Goal: Transaction & Acquisition: Purchase product/service

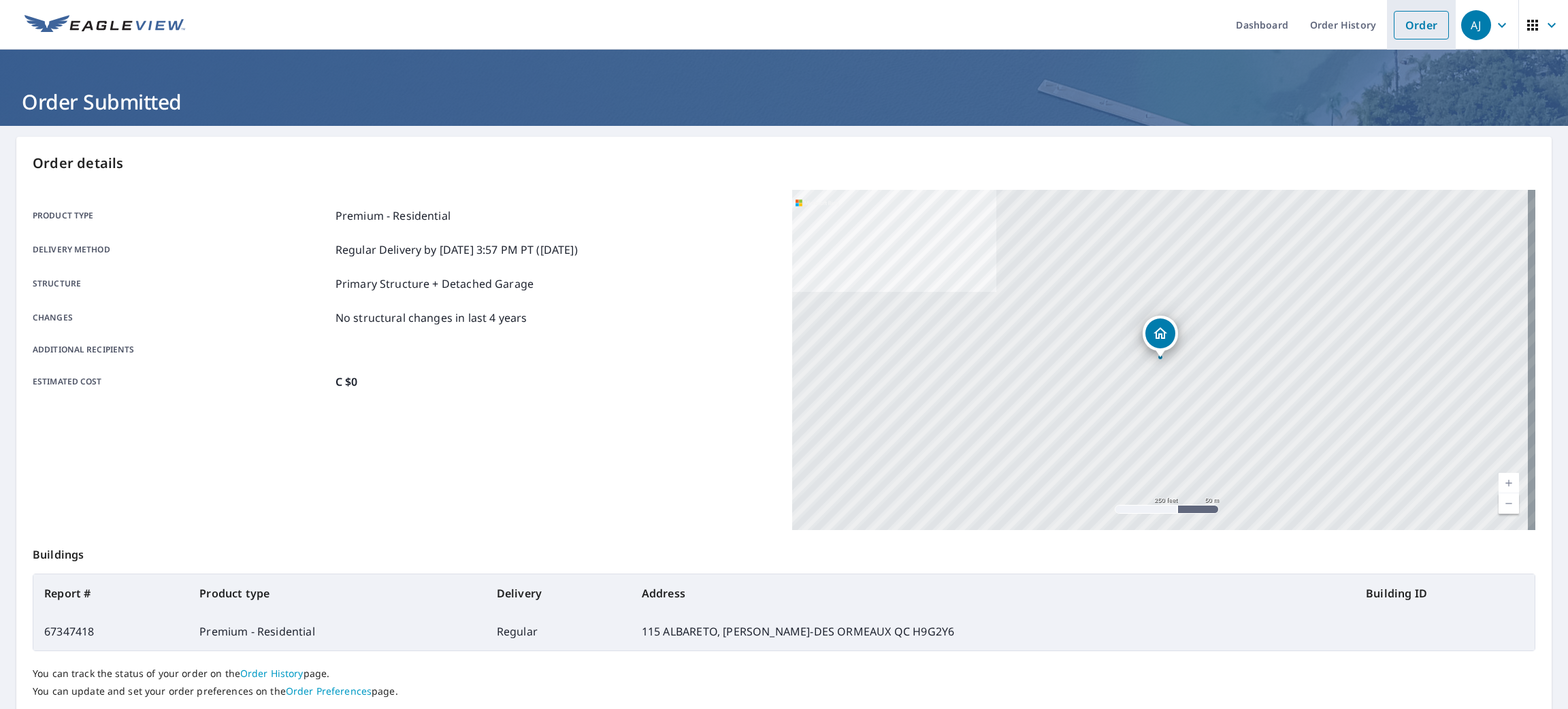
click at [1394, 17] on link "Order" at bounding box center [1421, 25] width 55 height 29
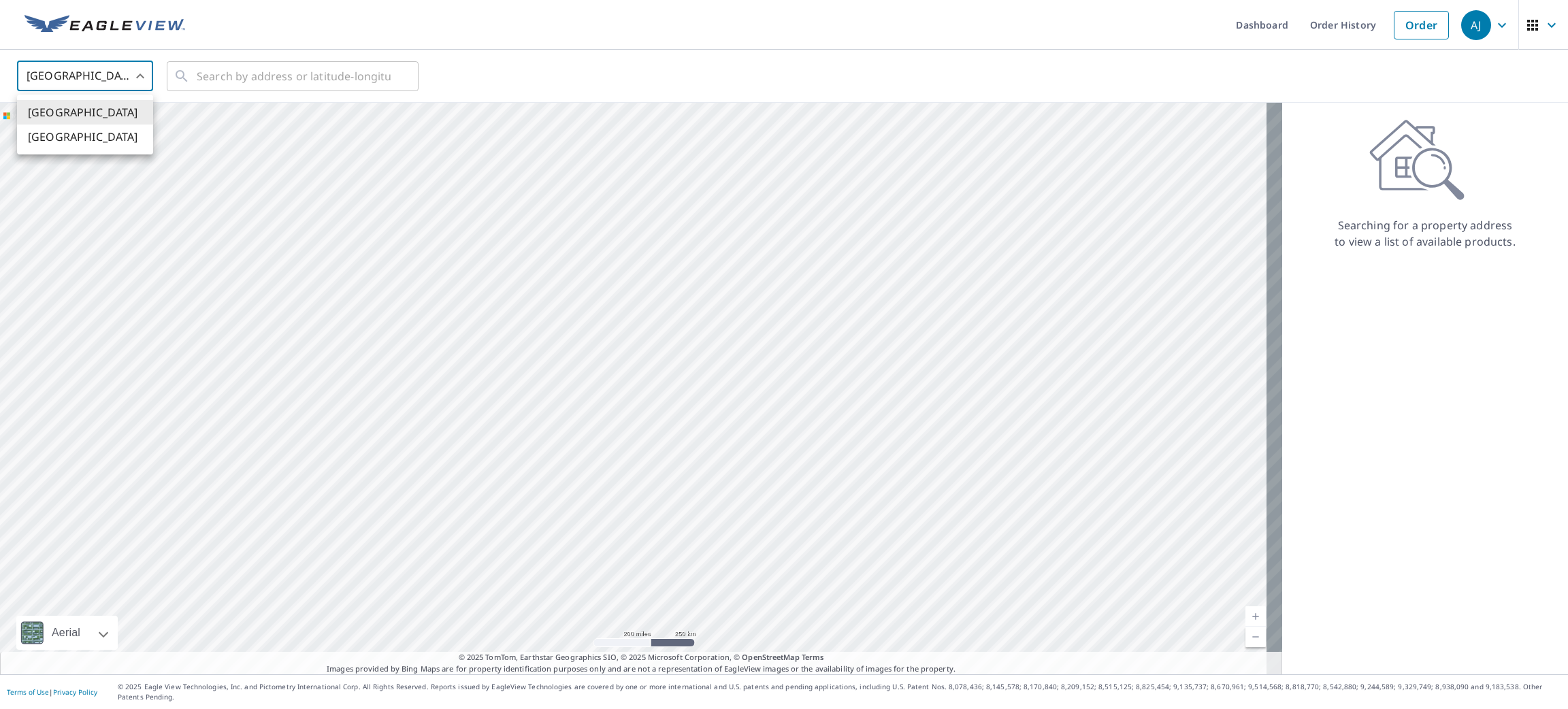
click at [125, 79] on body "[PERSON_NAME] [PERSON_NAME] Dashboard Order History Order AJ United States US ​…" at bounding box center [784, 354] width 1568 height 709
click at [112, 147] on li "[GEOGRAPHIC_DATA]" at bounding box center [85, 136] width 136 height 25
type input "CA"
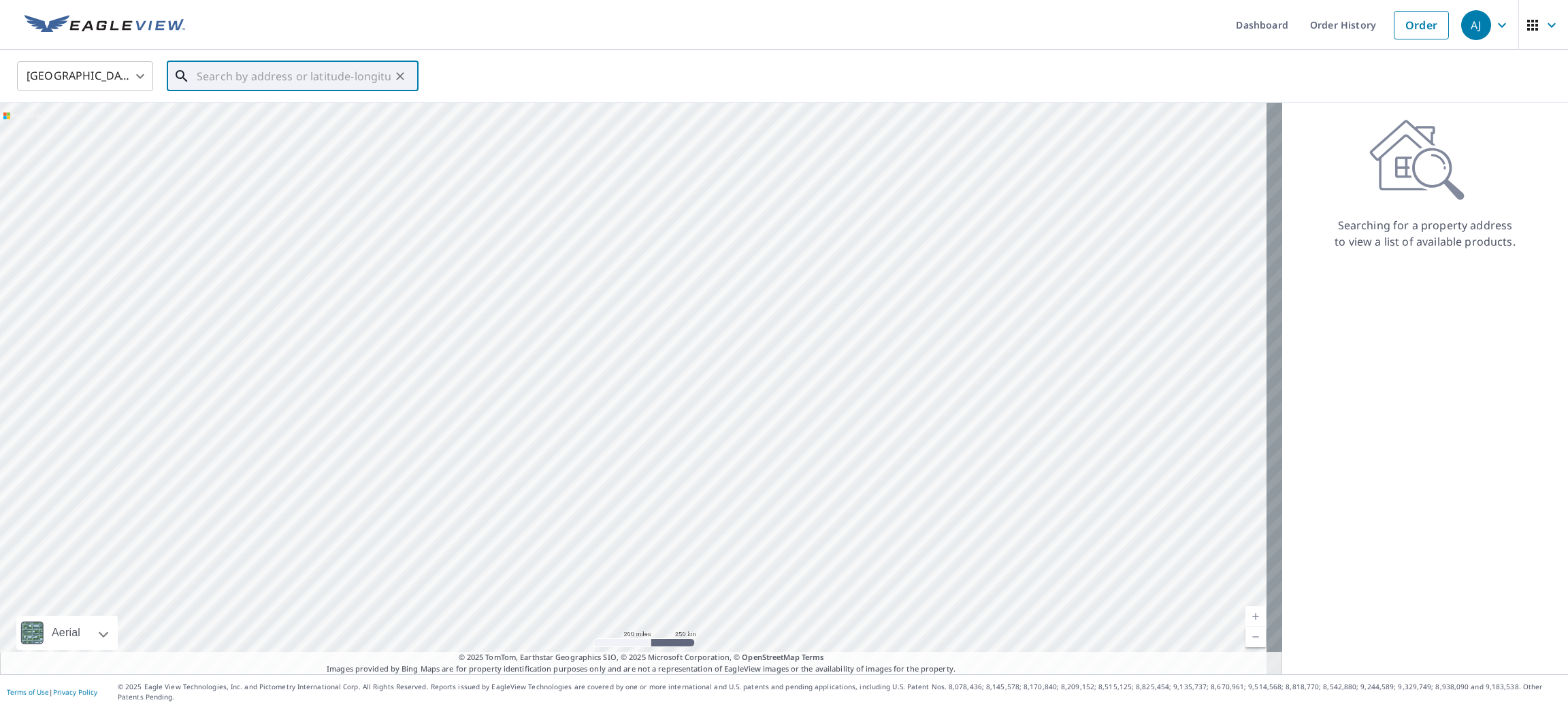
paste input "[STREET_ADDRESS][PERSON_NAME]"
click at [296, 113] on span "[STREET_ADDRESS][PERSON_NAME][PERSON_NAME]" at bounding box center [301, 124] width 214 height 32
type input "[STREET_ADDRESS][PERSON_NAME][PERSON_NAME]"
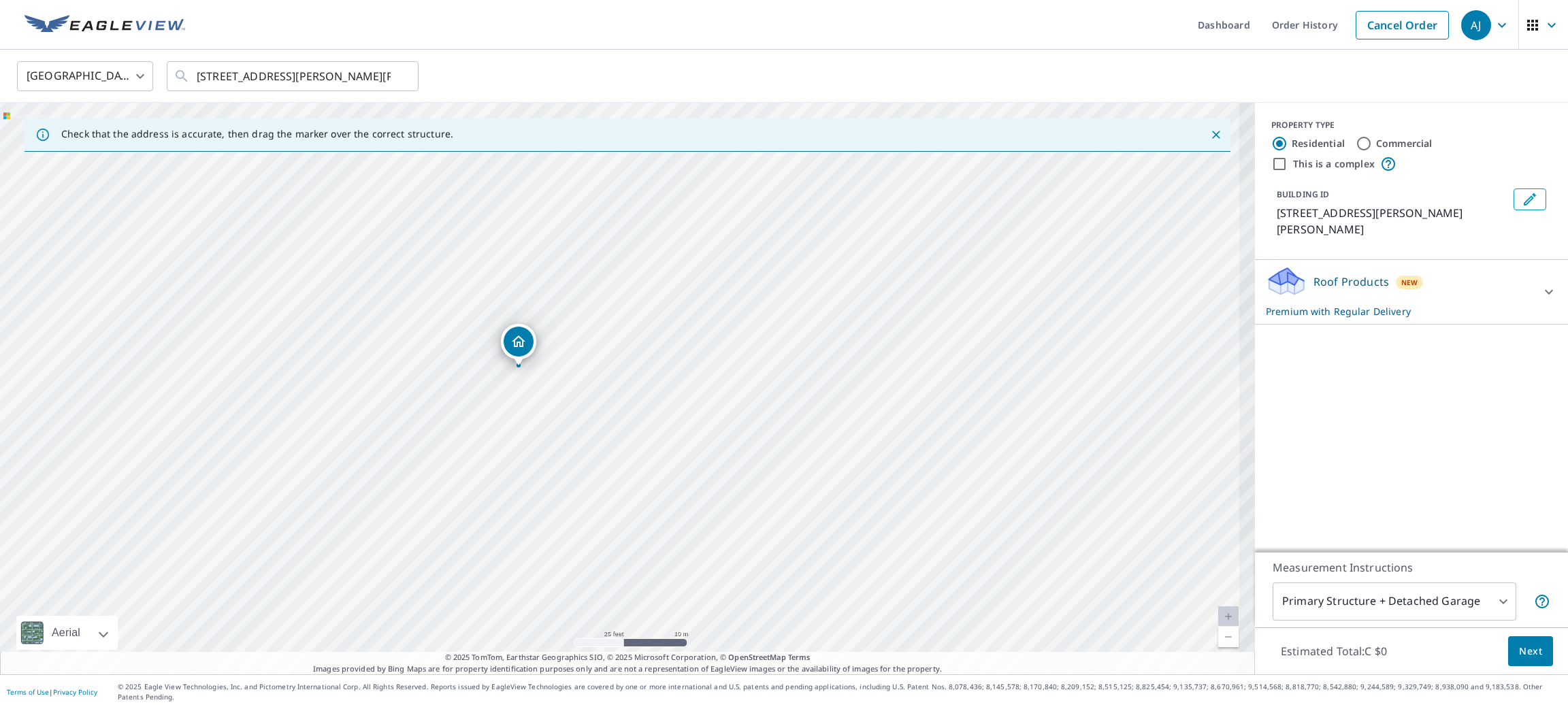
drag, startPoint x: 477, startPoint y: 399, endPoint x: 503, endPoint y: 415, distance: 30.5
click at [503, 415] on div "[STREET_ADDRESS][PERSON_NAME][PERSON_NAME]" at bounding box center [627, 388] width 1255 height 572
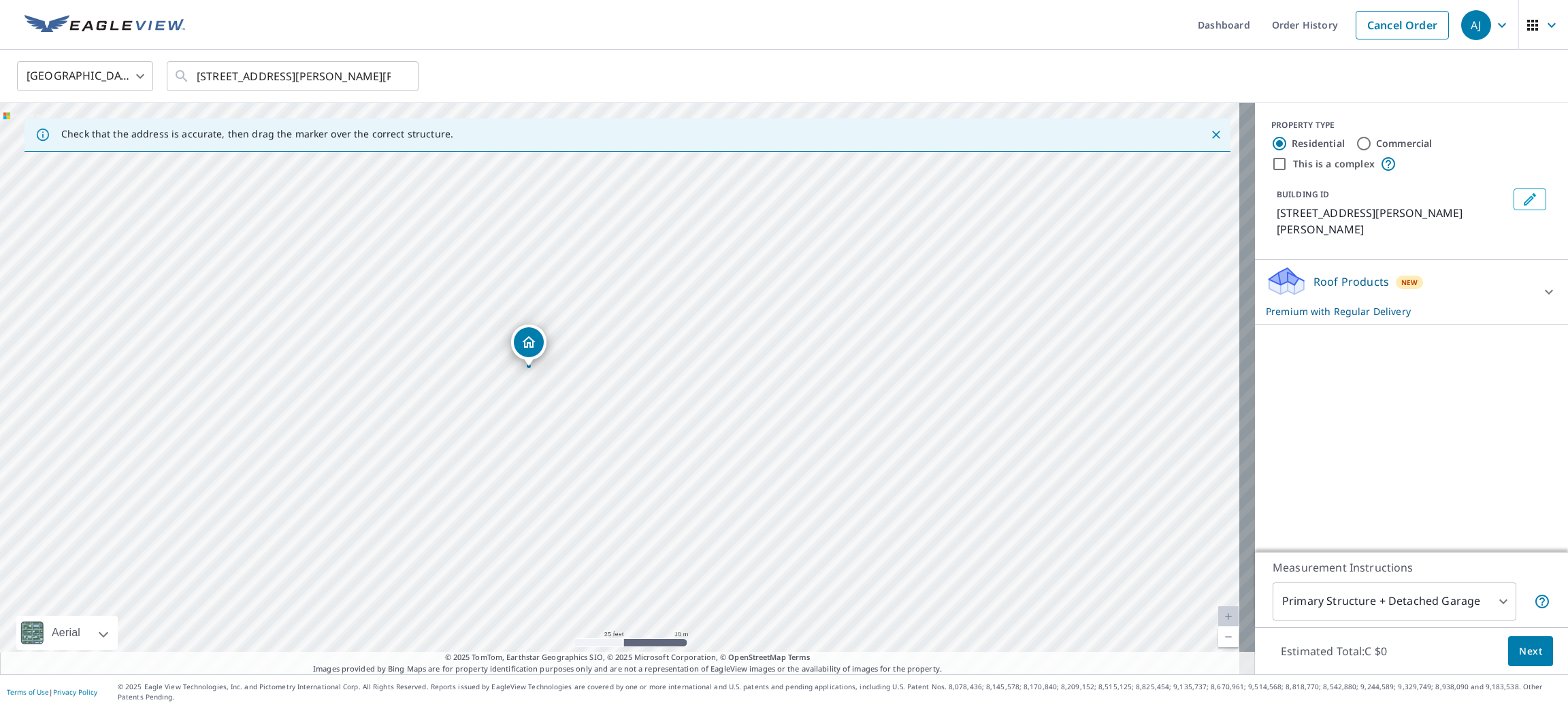
click at [1508, 659] on button "Next" at bounding box center [1530, 651] width 45 height 30
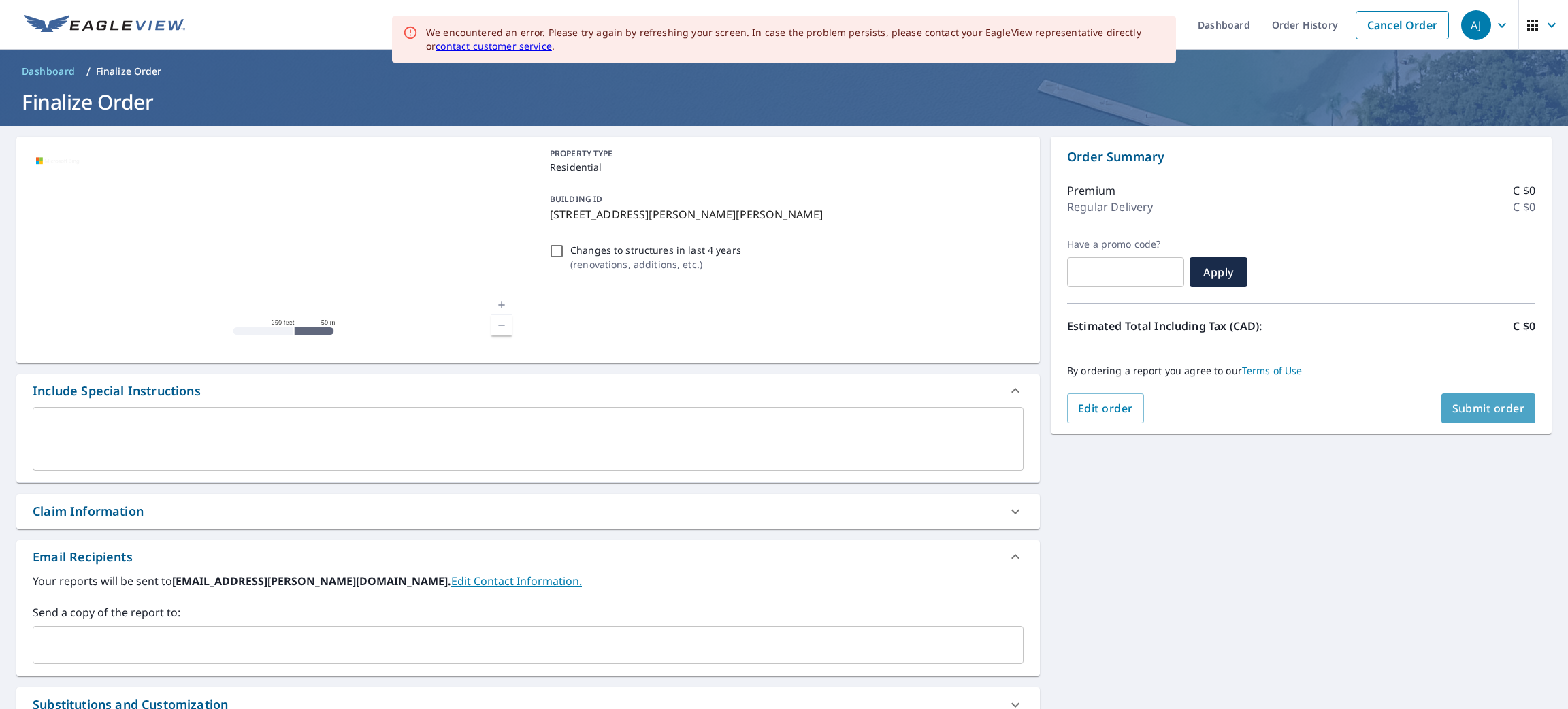
click at [1463, 409] on span "Submit order" at bounding box center [1488, 408] width 73 height 15
checkbox input "true"
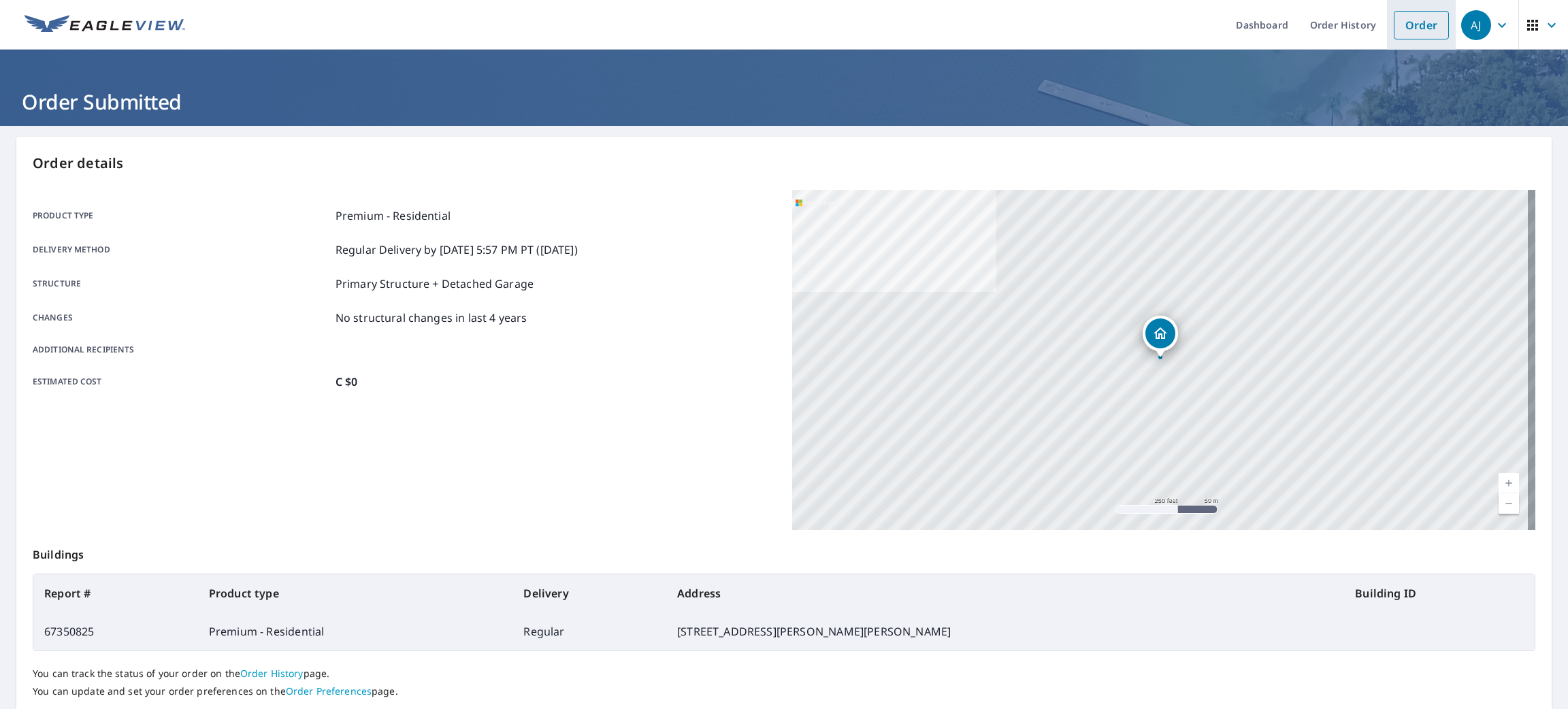
click at [1367, 10] on link "Order History" at bounding box center [1342, 25] width 88 height 50
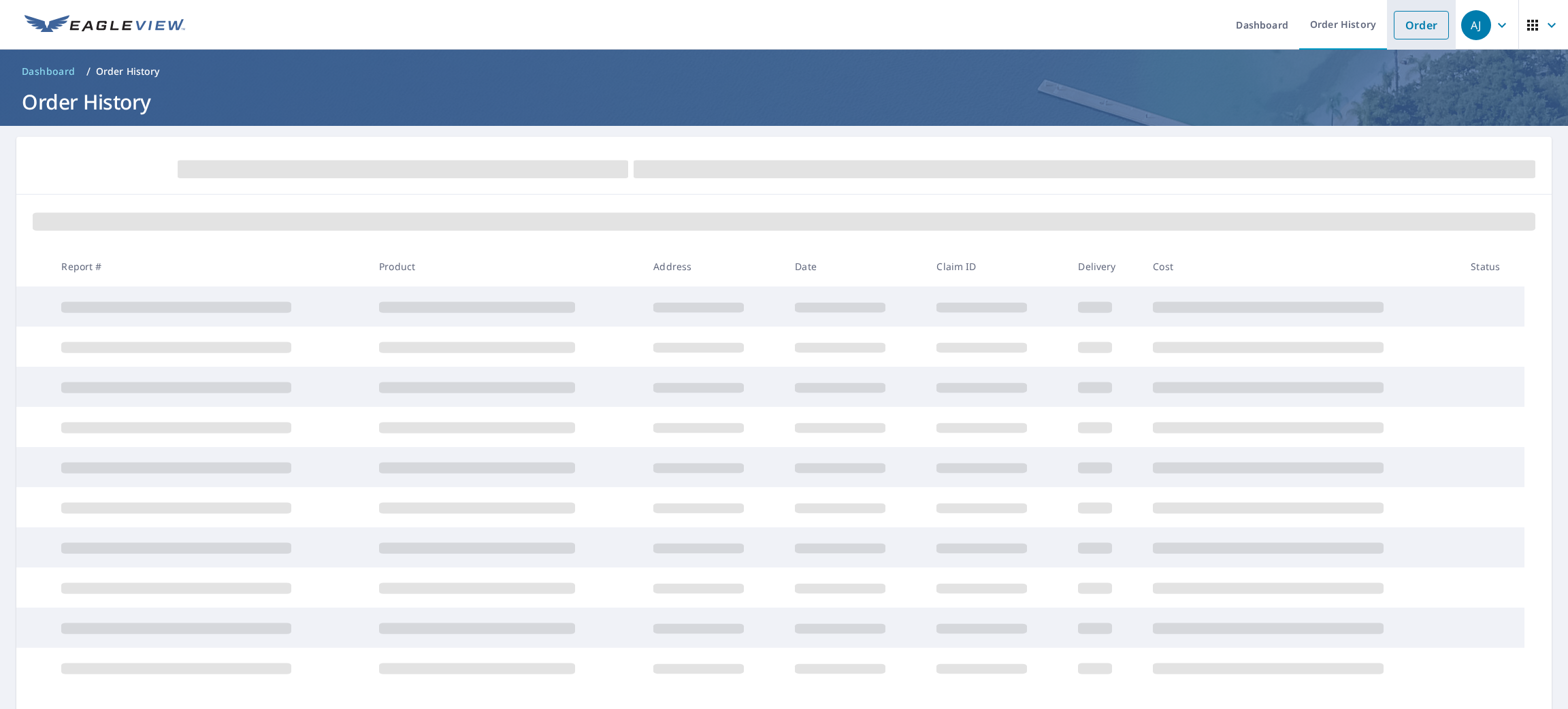
click at [1394, 15] on link "Order" at bounding box center [1421, 25] width 55 height 29
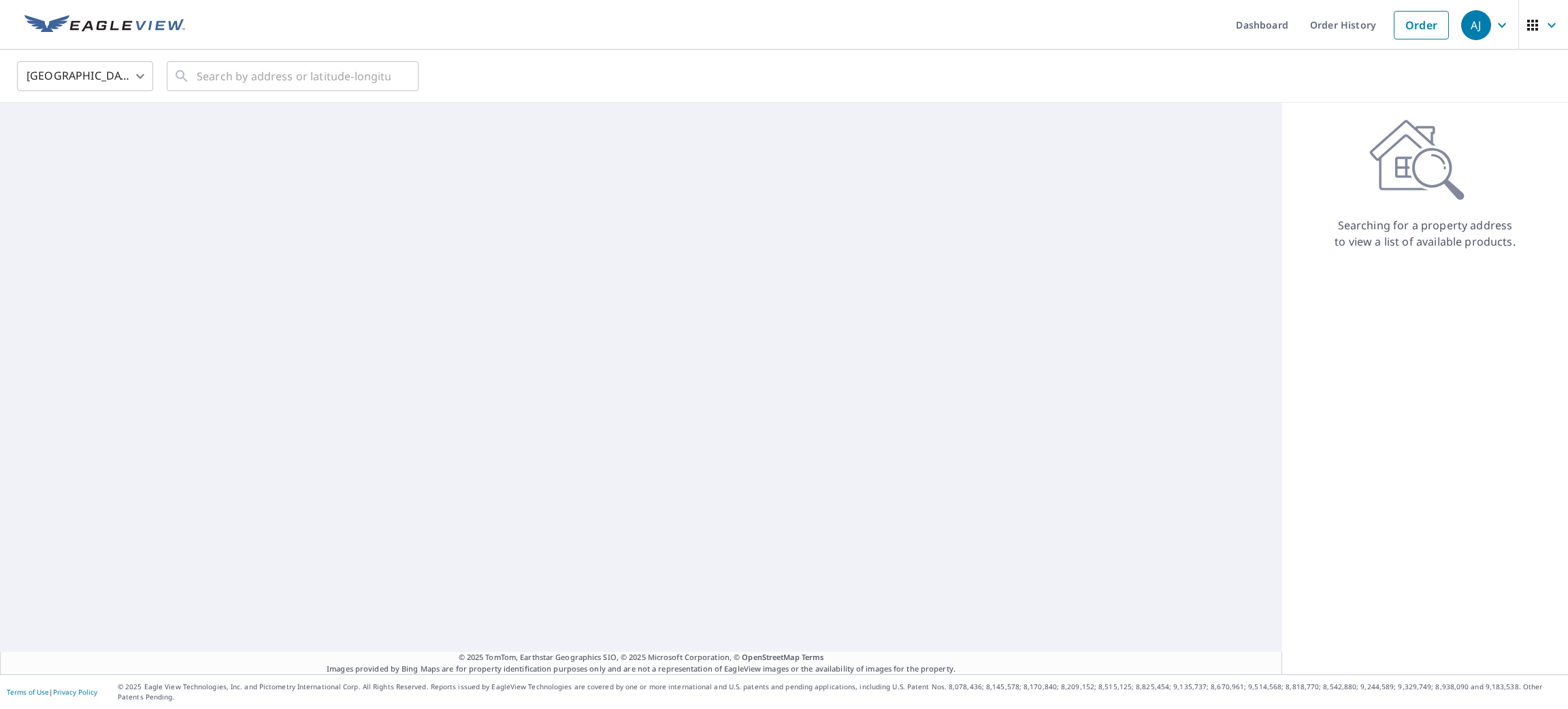
click at [129, 89] on body "[PERSON_NAME] [PERSON_NAME] Dashboard Order History Order AJ United States [GEO…" at bounding box center [784, 354] width 1568 height 709
drag, startPoint x: 109, startPoint y: 142, endPoint x: 170, endPoint y: 120, distance: 64.8
click at [112, 141] on li "[GEOGRAPHIC_DATA]" at bounding box center [85, 136] width 136 height 25
type input "CA"
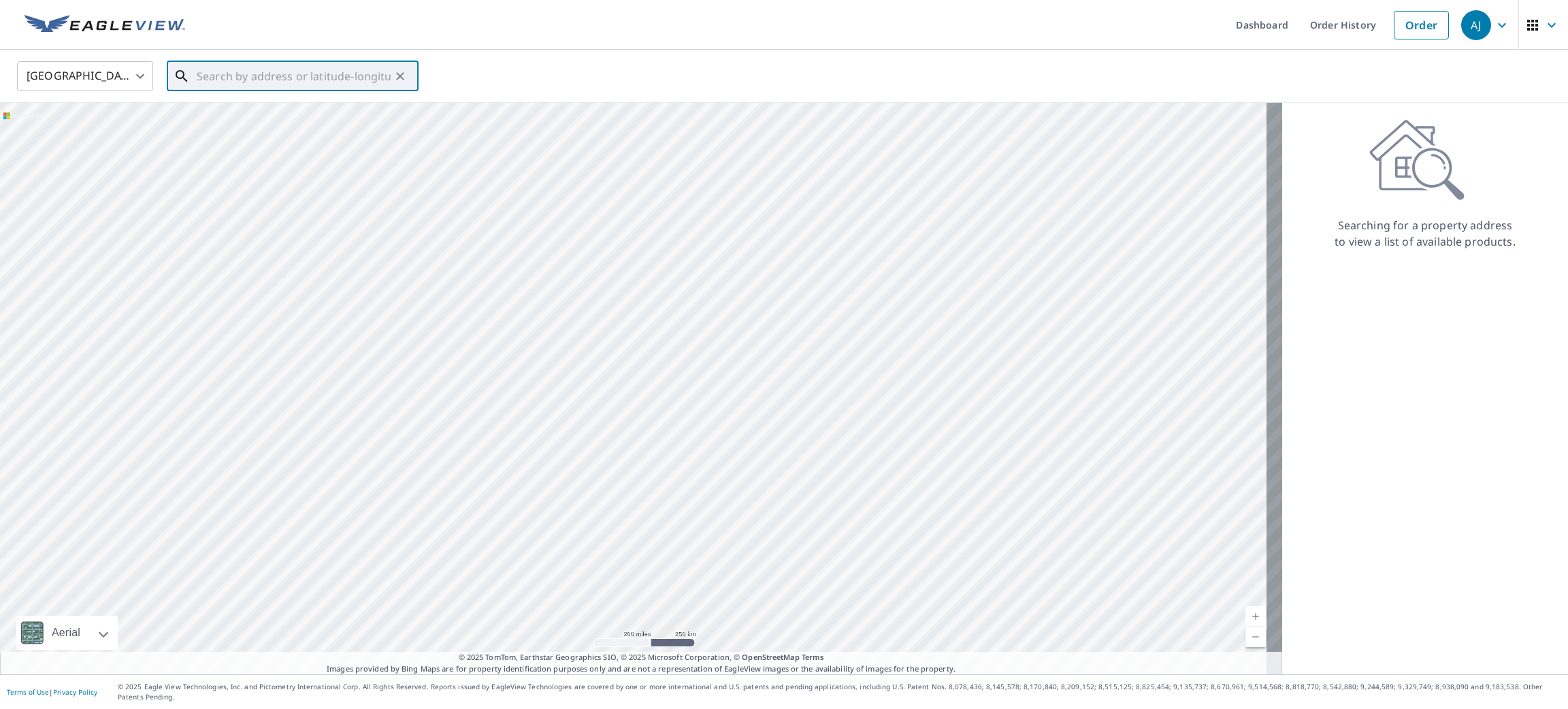
paste input "[STREET_ADDRESS]"
type input "[STREET_ADDRESS]"
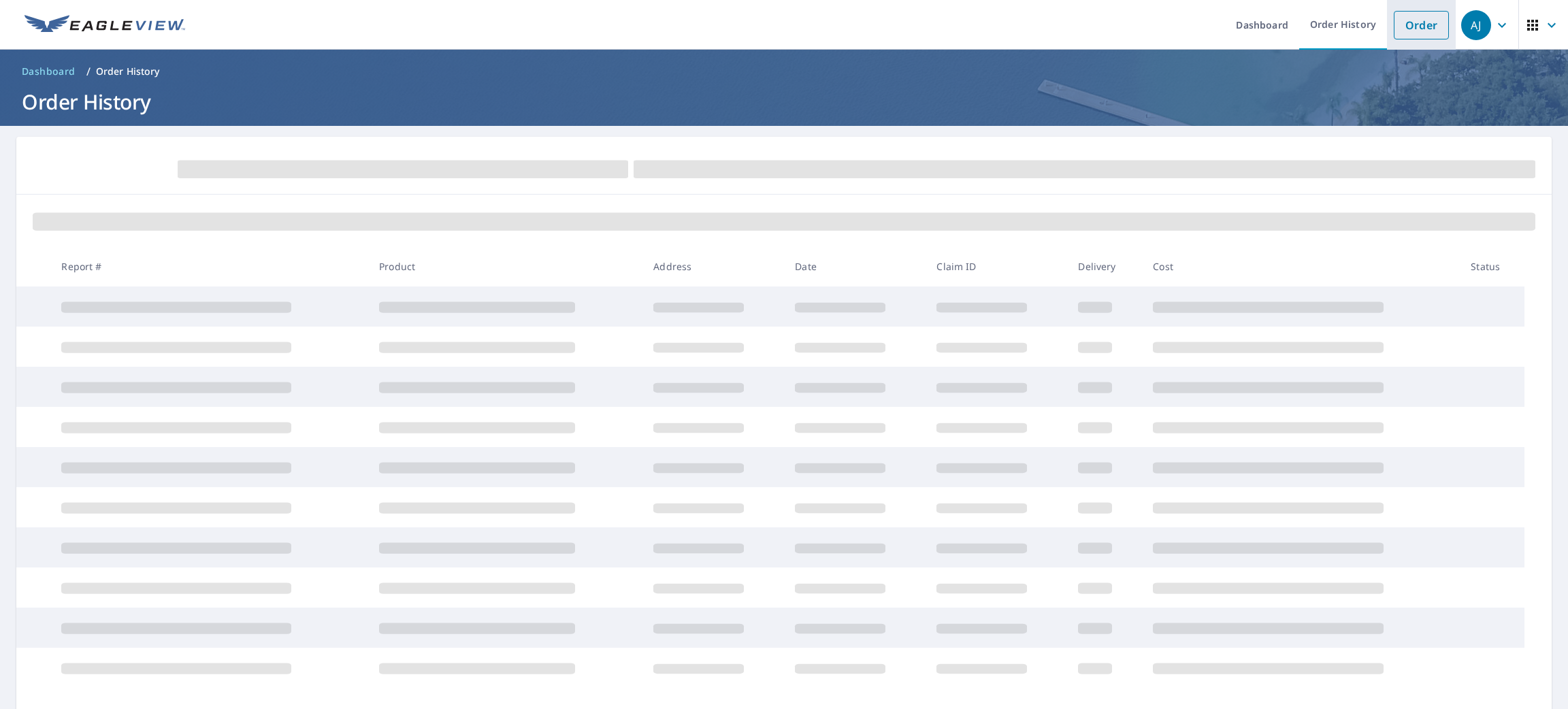
click at [1397, 39] on link "Order" at bounding box center [1421, 25] width 55 height 29
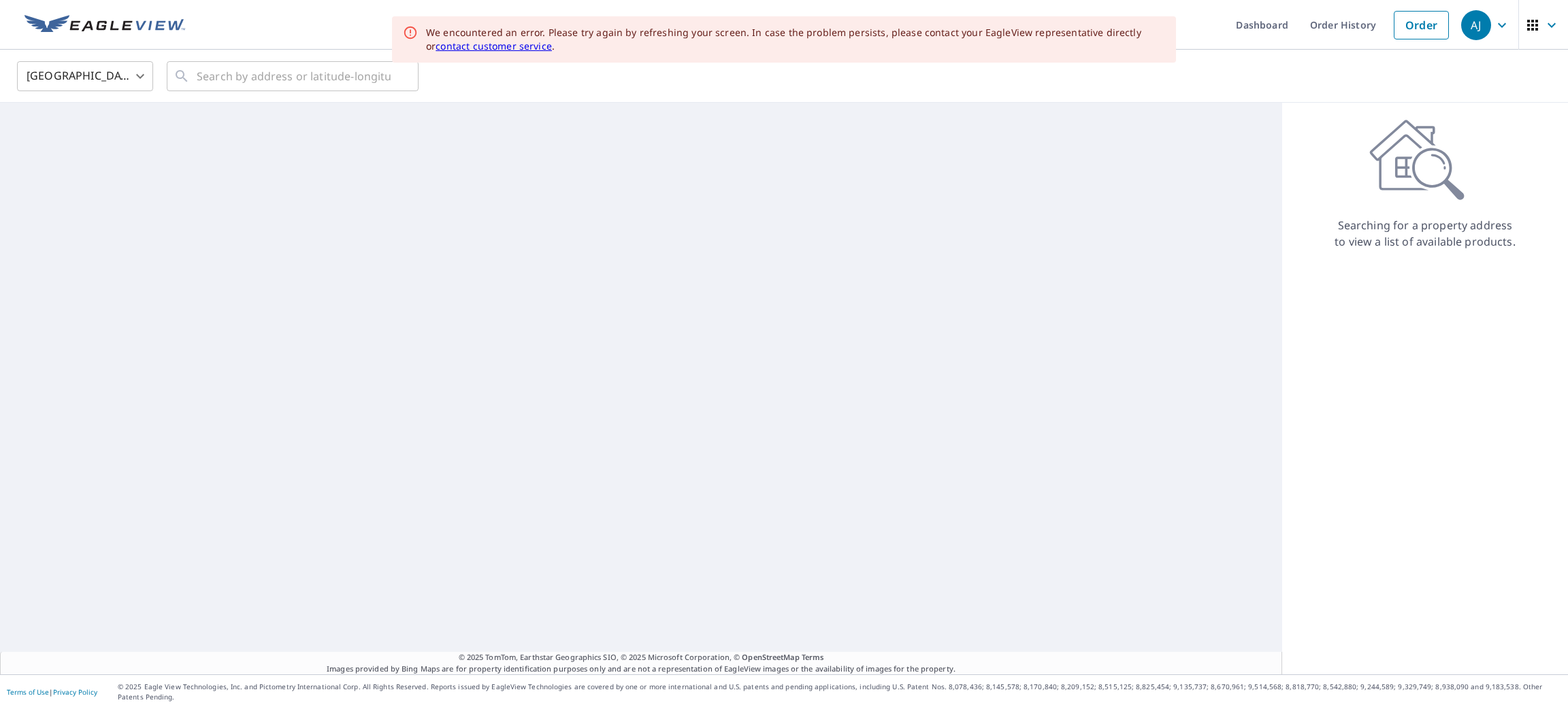
click at [139, 77] on body "[PERSON_NAME] [PERSON_NAME] Dashboard Order History Order AJ United States [GEO…" at bounding box center [784, 354] width 1568 height 709
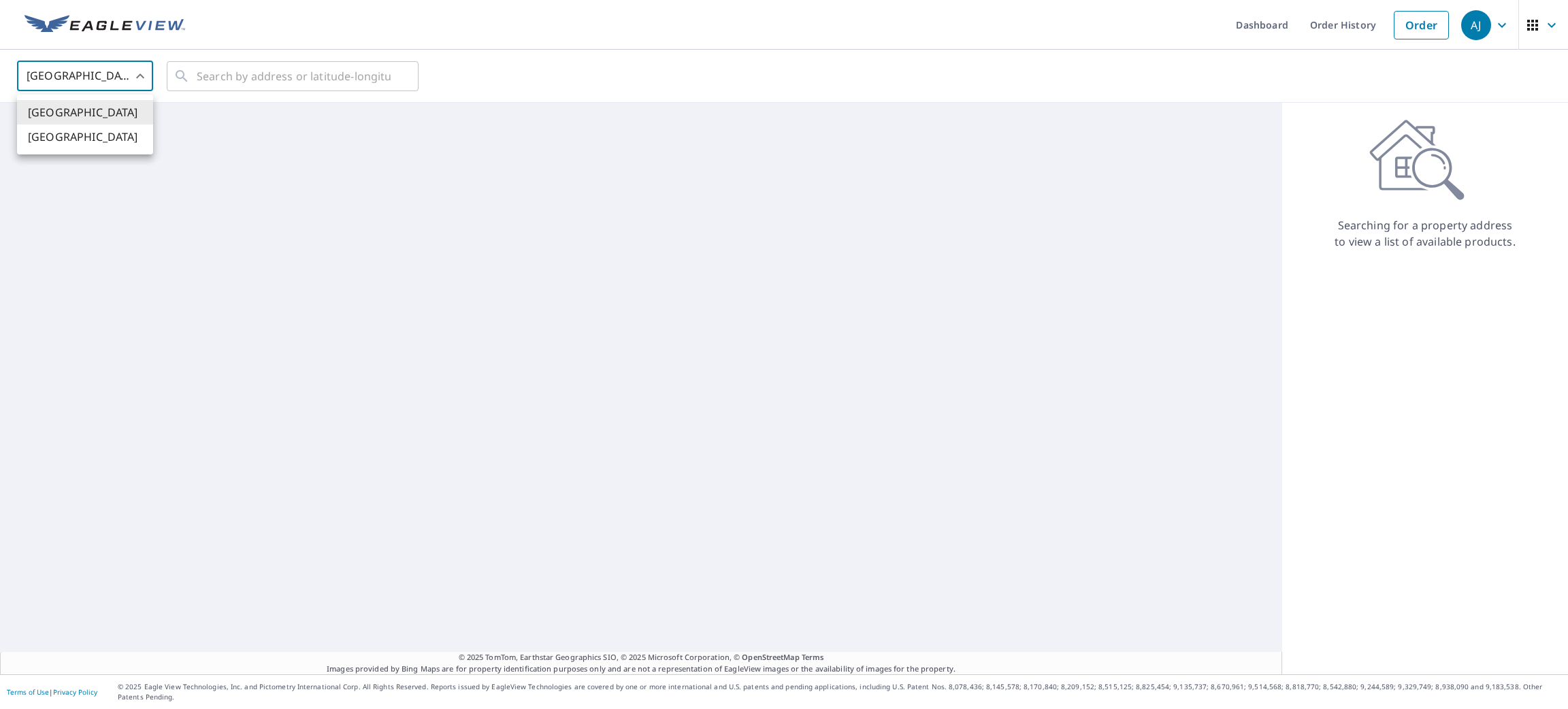
drag, startPoint x: 130, startPoint y: 145, endPoint x: 219, endPoint y: 76, distance: 112.6
click at [132, 143] on li "[GEOGRAPHIC_DATA]" at bounding box center [85, 136] width 136 height 25
type input "CA"
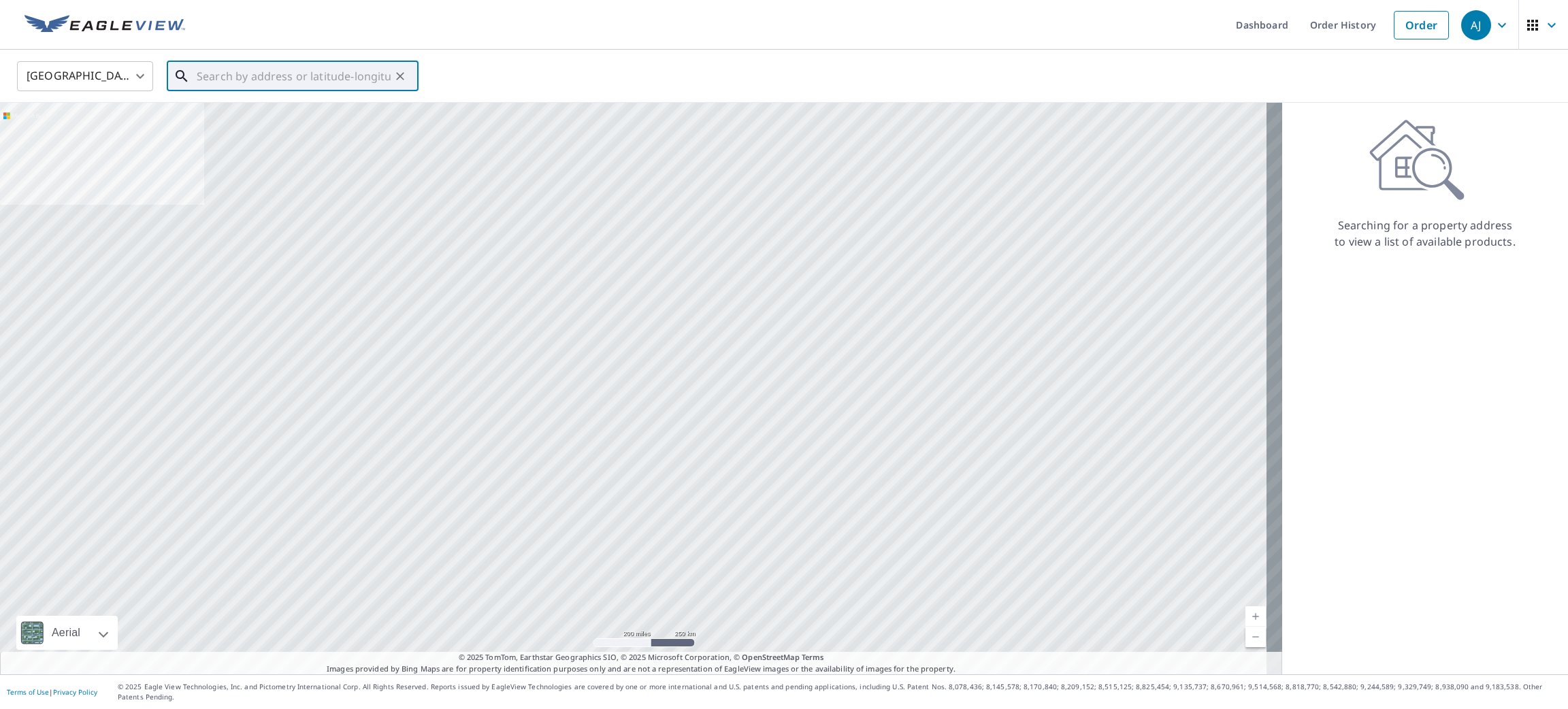
drag, startPoint x: 247, startPoint y: 67, endPoint x: 213, endPoint y: 76, distance: 35.2
paste input "[STREET_ADDRESS]"
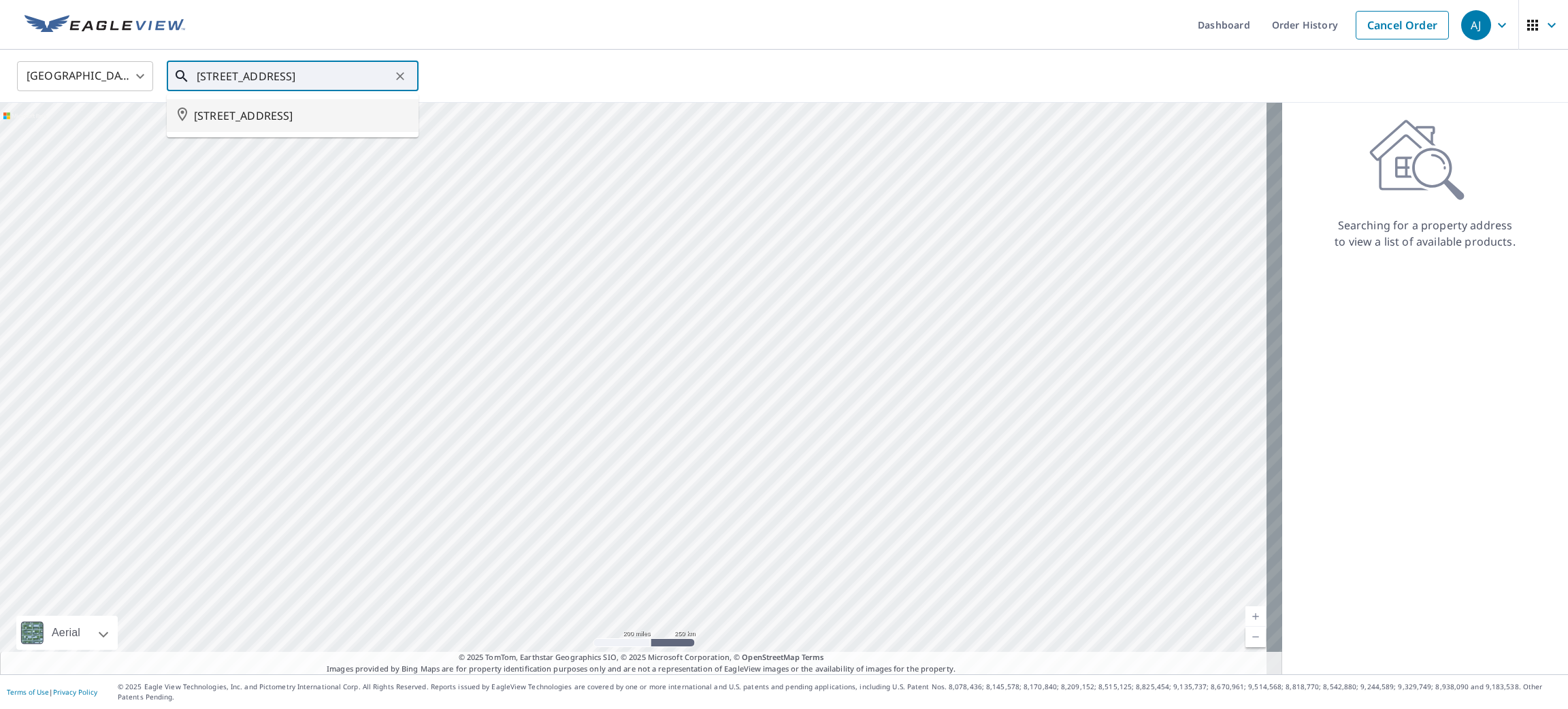
click at [273, 112] on span "[STREET_ADDRESS]" at bounding box center [301, 116] width 214 height 17
type input "[STREET_ADDRESS]"
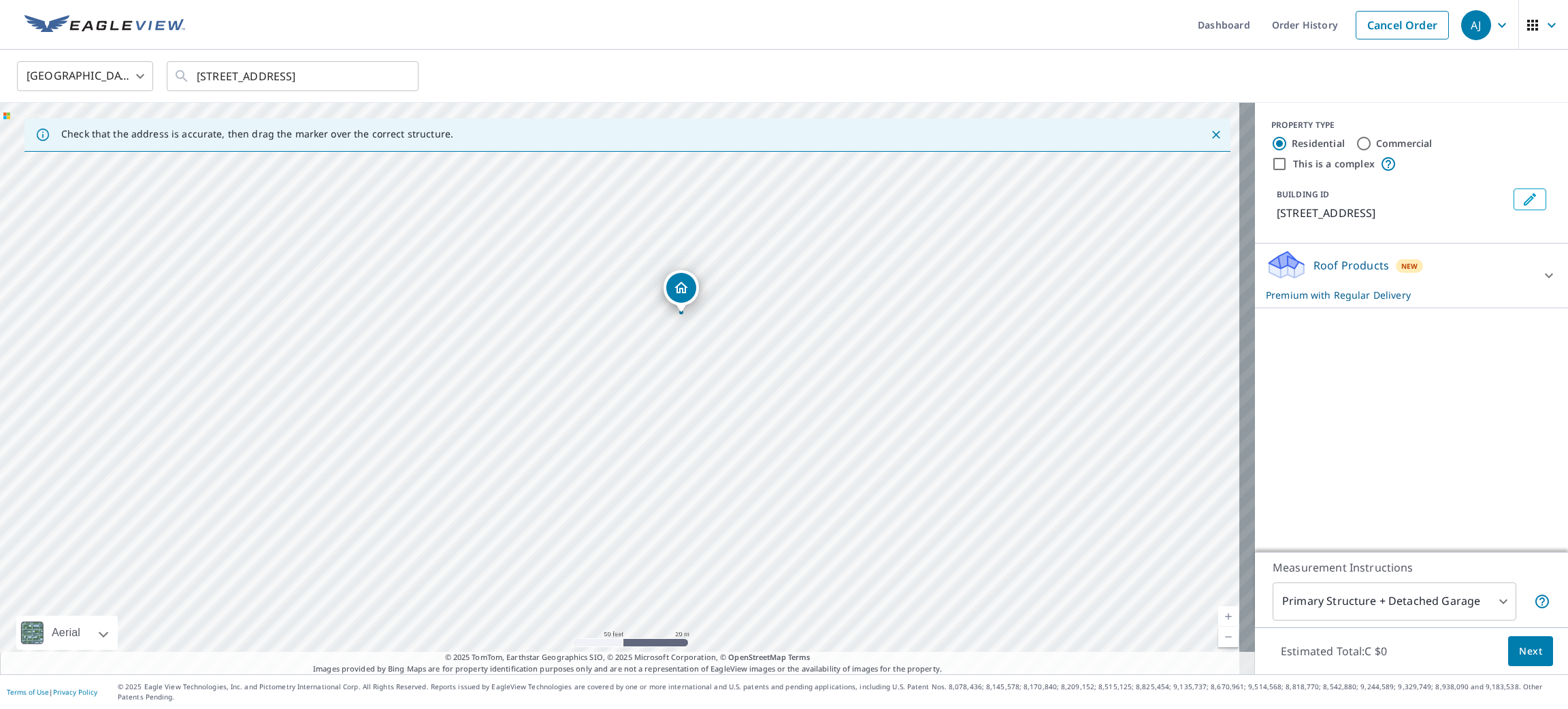
click at [1527, 656] on button "Next" at bounding box center [1530, 651] width 45 height 30
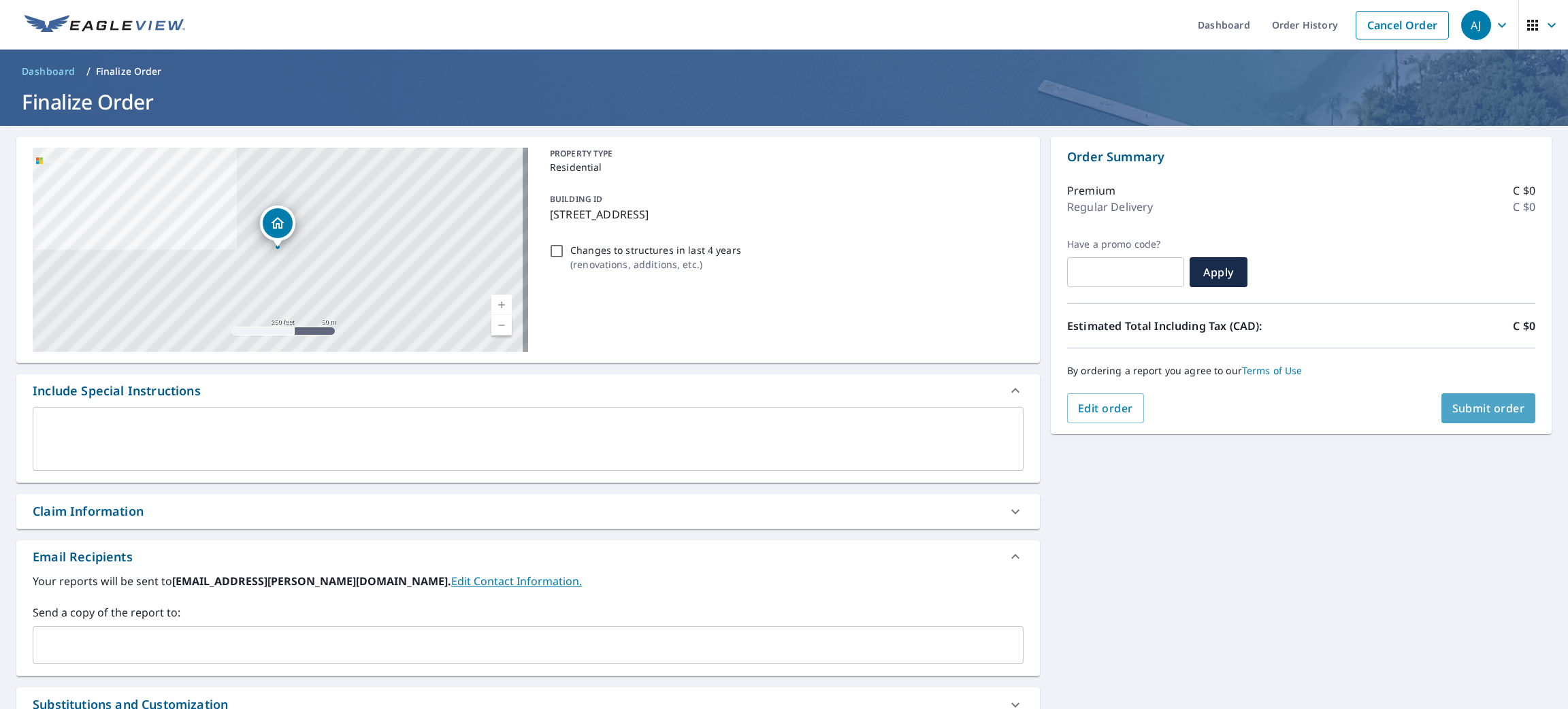
click at [1455, 403] on span "Submit order" at bounding box center [1488, 408] width 73 height 15
checkbox input "true"
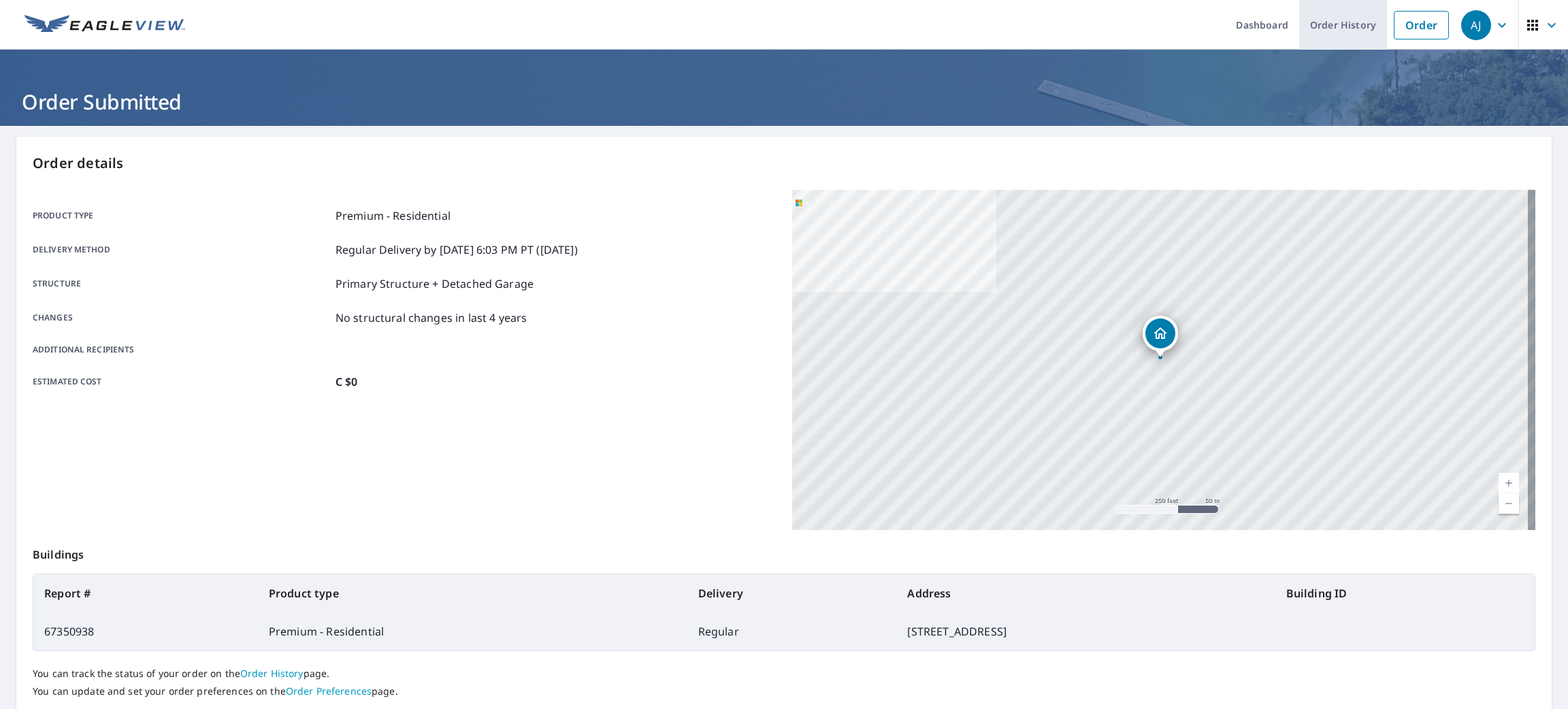
drag, startPoint x: 1398, startPoint y: 23, endPoint x: 1333, endPoint y: 41, distance: 67.4
click at [1398, 23] on link "Order" at bounding box center [1421, 25] width 55 height 29
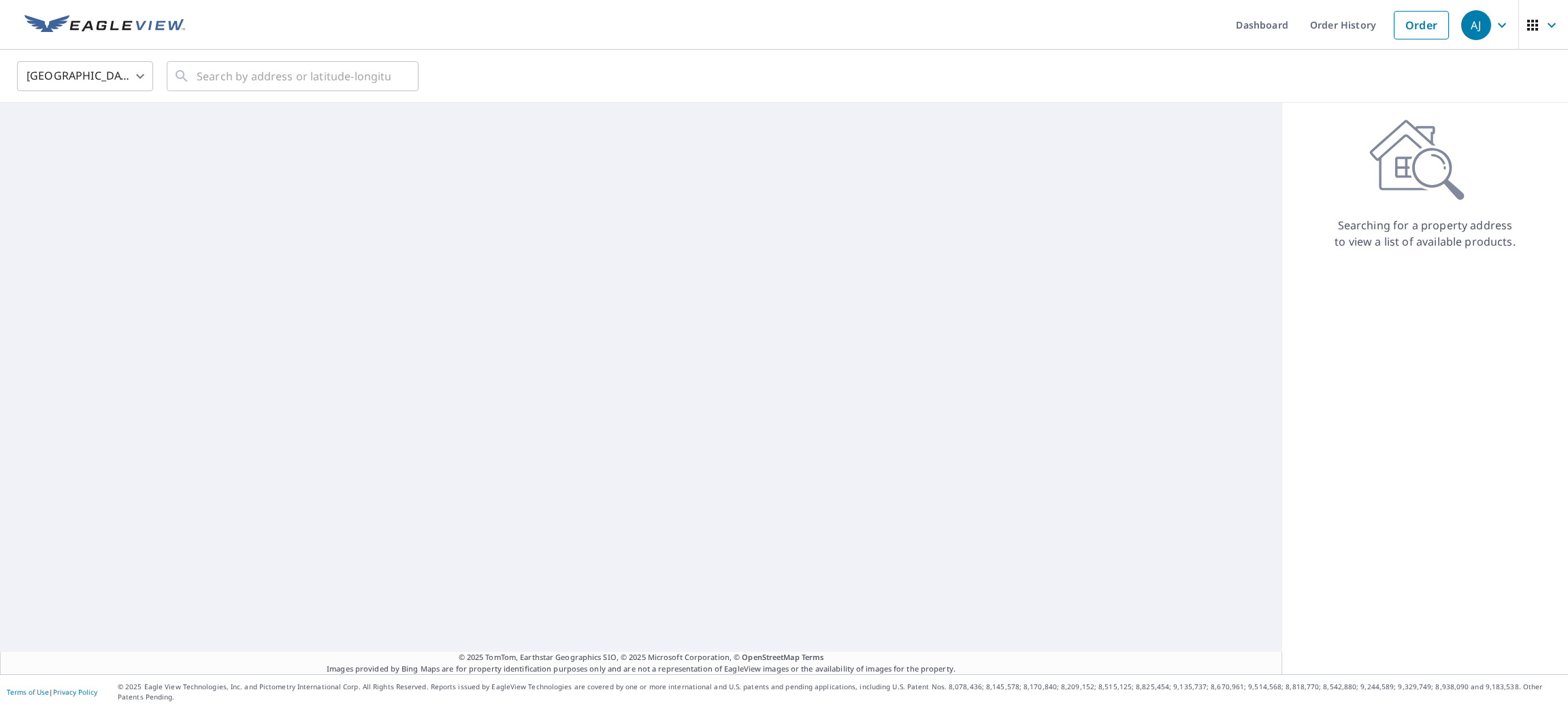
click at [91, 73] on body "[PERSON_NAME] [PERSON_NAME] Dashboard Order History Order AJ United States [GEO…" at bounding box center [784, 354] width 1568 height 709
drag, startPoint x: 88, startPoint y: 142, endPoint x: 115, endPoint y: 135, distance: 27.9
click at [92, 142] on li "[GEOGRAPHIC_DATA]" at bounding box center [85, 136] width 136 height 25
type input "CA"
click at [342, 60] on input "text" at bounding box center [293, 76] width 194 height 38
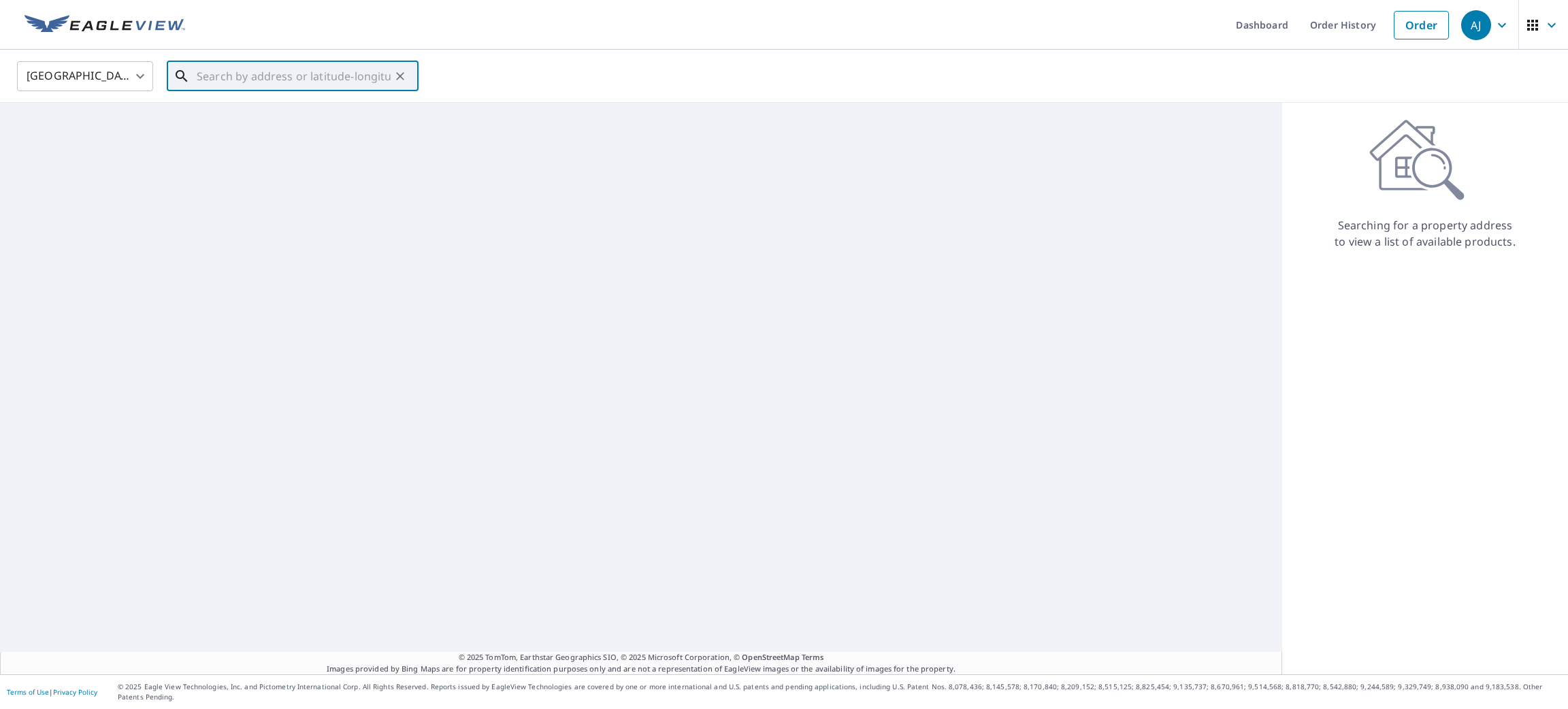
paste input "[STREET_ADDRESS]"
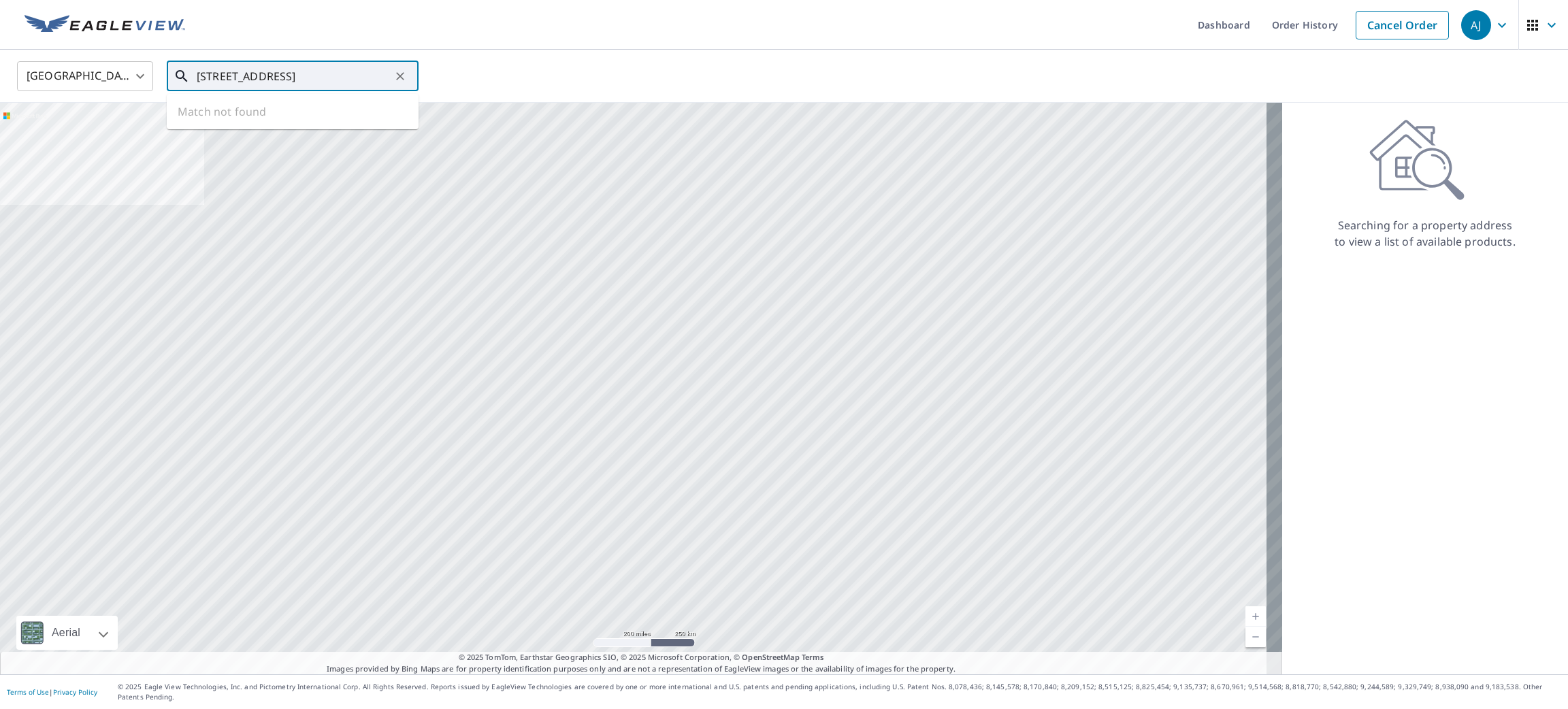
drag, startPoint x: 309, startPoint y: 75, endPoint x: 167, endPoint y: 83, distance: 142.2
click at [167, 83] on div "[STREET_ADDRESS] ​" at bounding box center [292, 76] width 252 height 30
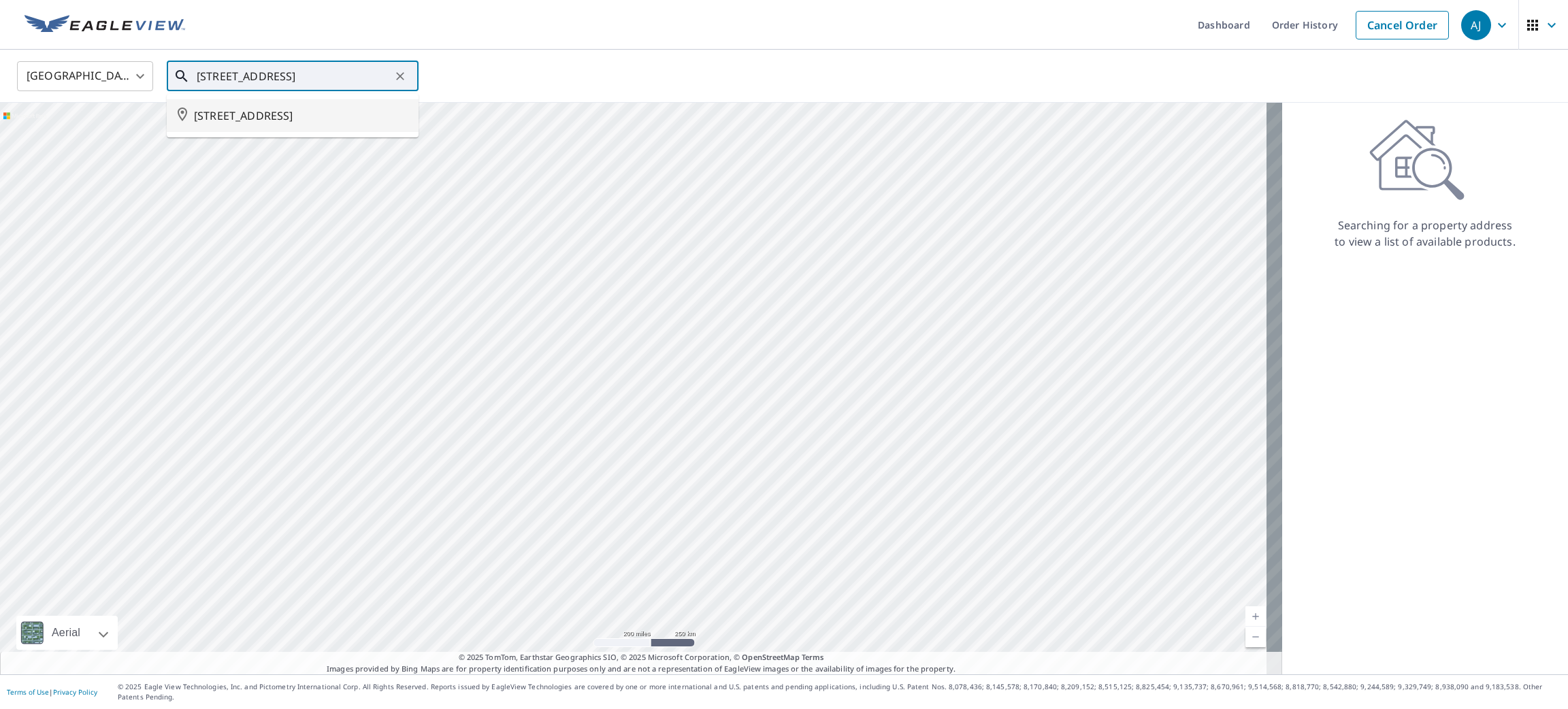
click at [269, 111] on span "[STREET_ADDRESS]" at bounding box center [301, 116] width 214 height 17
type input "[STREET_ADDRESS]"
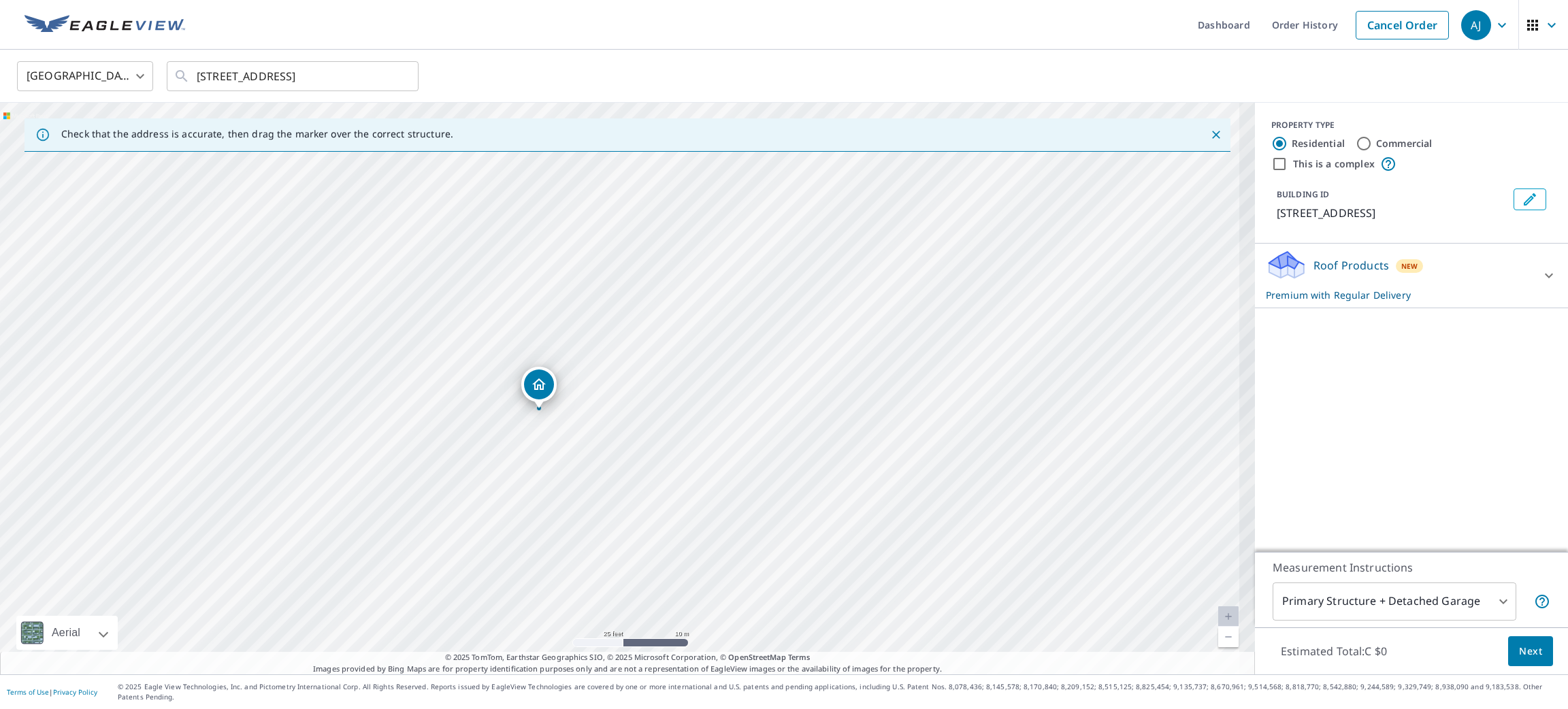
click at [1519, 660] on span "Next" at bounding box center [1530, 652] width 23 height 17
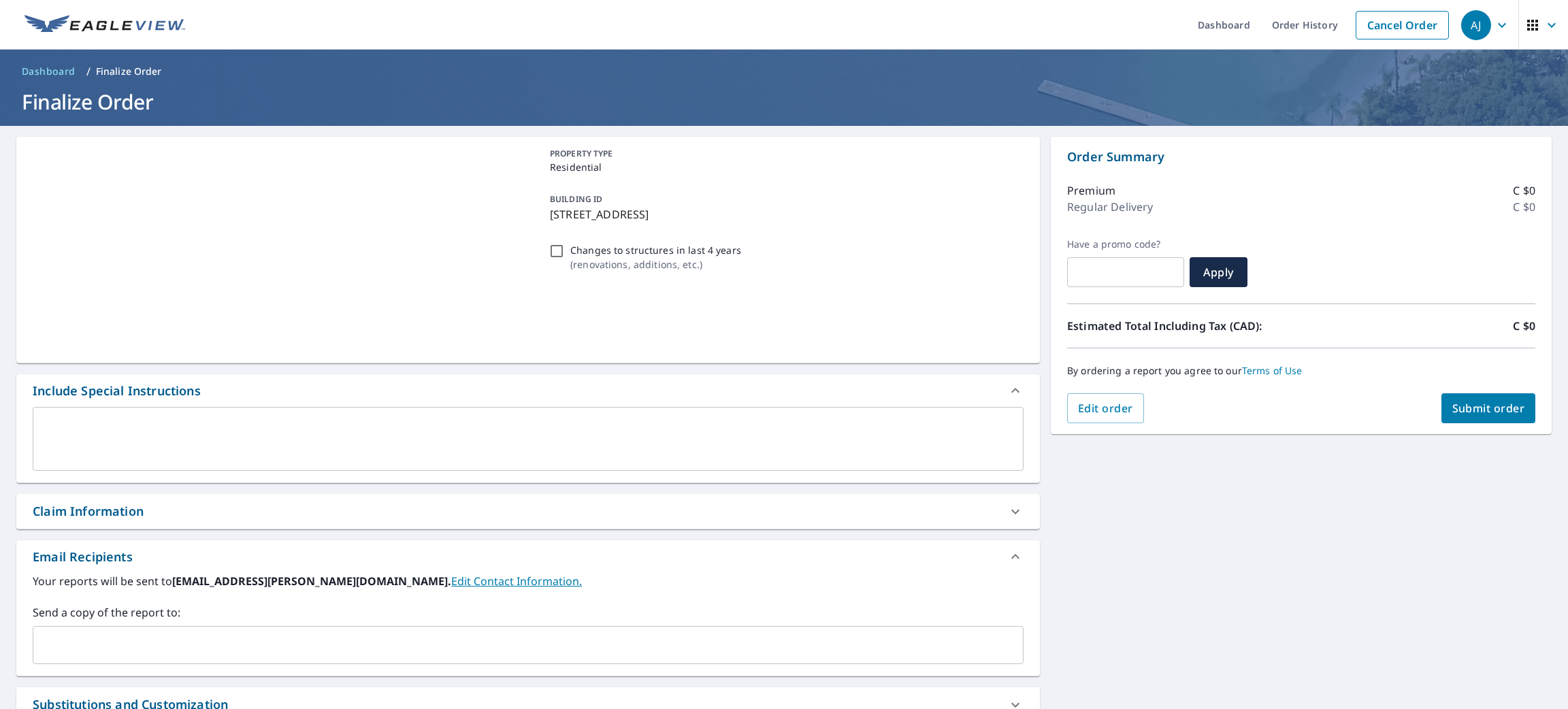
click at [1452, 408] on span "Submit order" at bounding box center [1488, 408] width 73 height 15
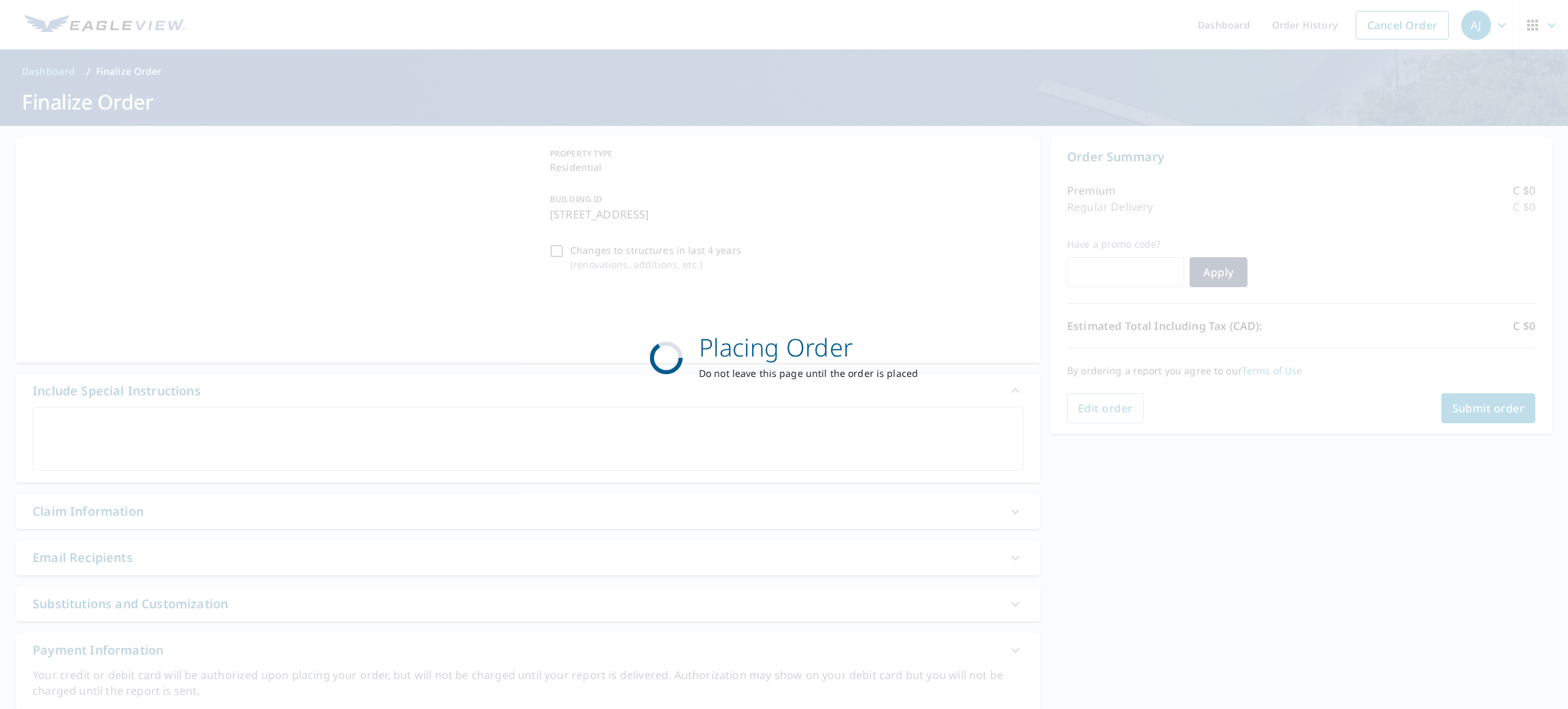
checkbox input "true"
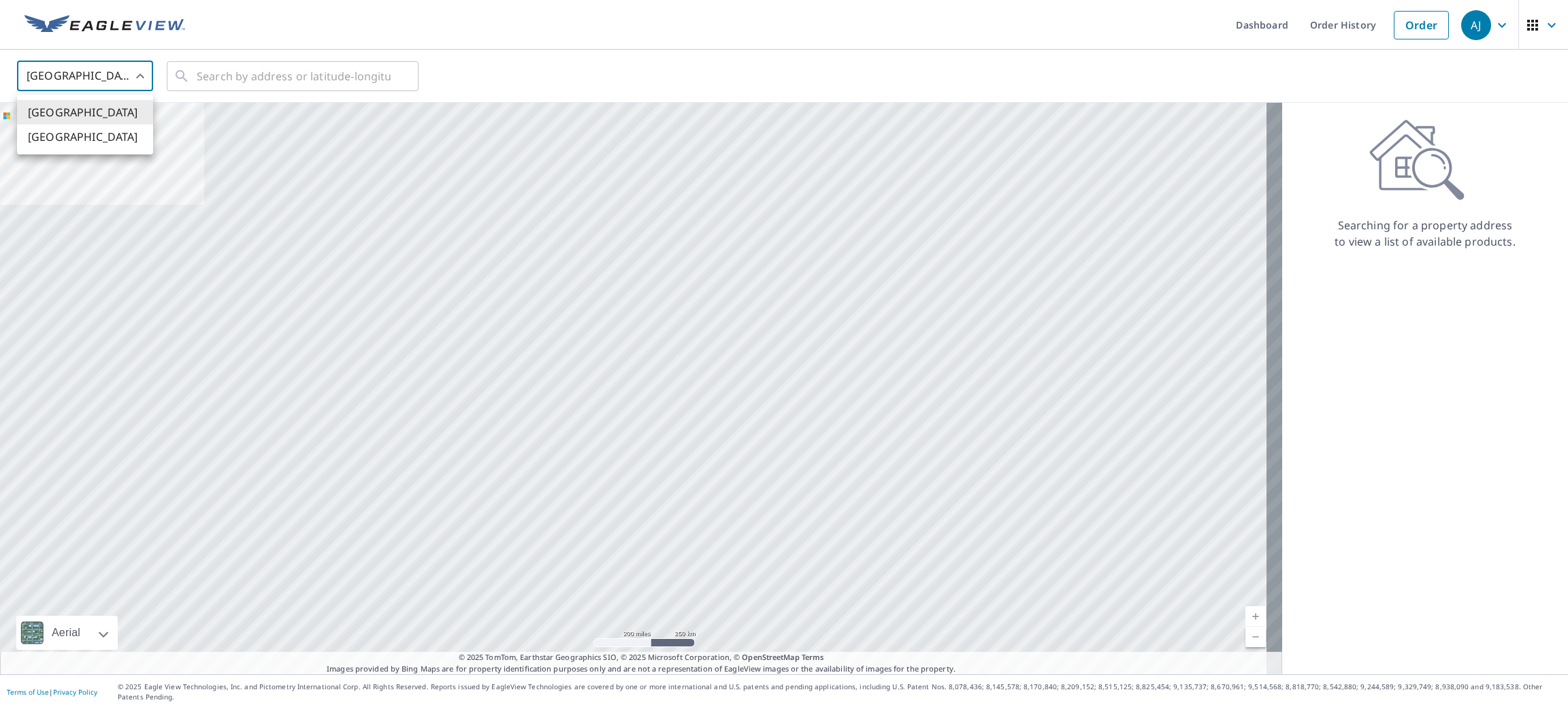
click at [138, 77] on body "[PERSON_NAME] [PERSON_NAME] Dashboard Order History Order AJ United States US ​…" at bounding box center [784, 354] width 1568 height 709
click at [118, 142] on li "[GEOGRAPHIC_DATA]" at bounding box center [85, 136] width 136 height 25
type input "CA"
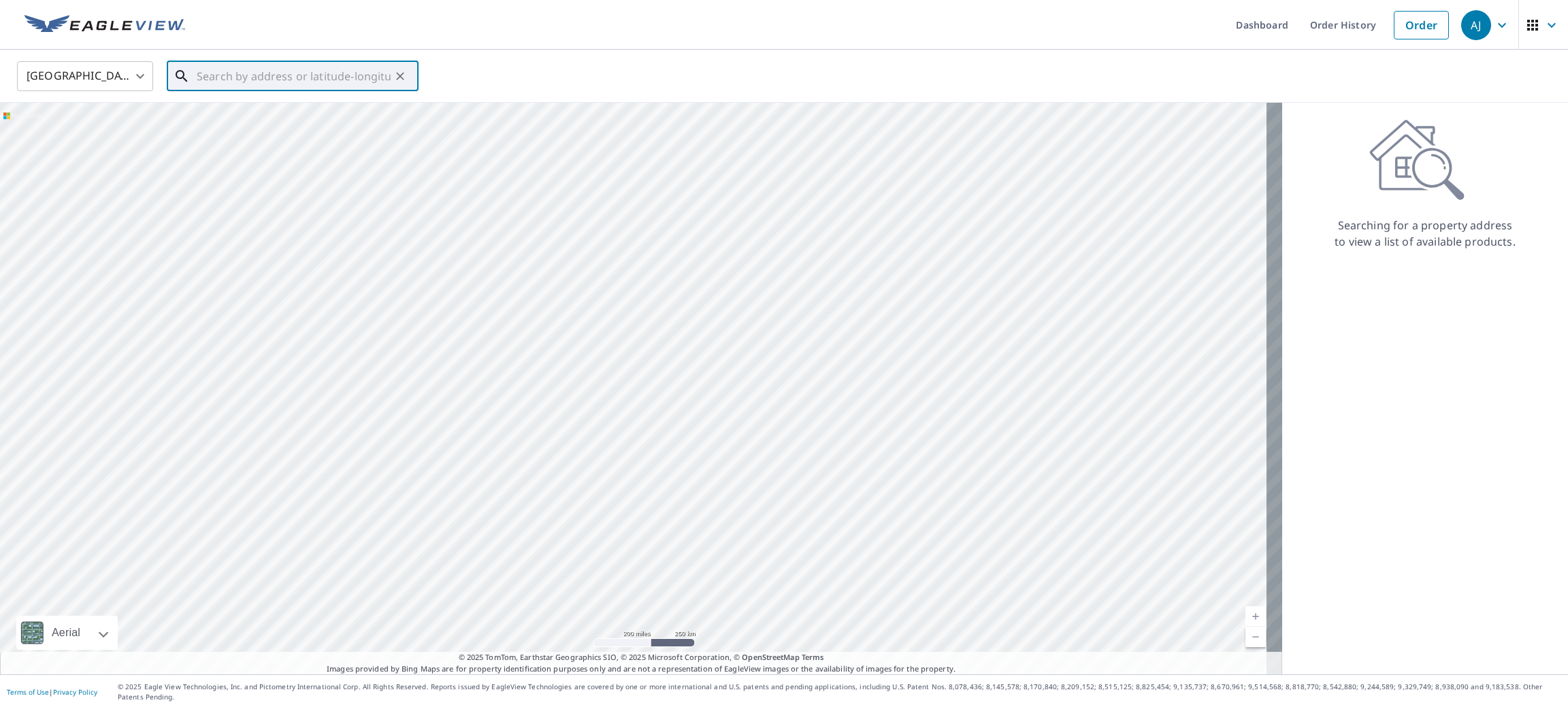
paste input "[STREET_ADDRESS][PERSON_NAME],"
click at [262, 118] on span "[STREET_ADDRESS][PERSON_NAME]" at bounding box center [301, 116] width 214 height 17
type input "[STREET_ADDRESS][PERSON_NAME]"
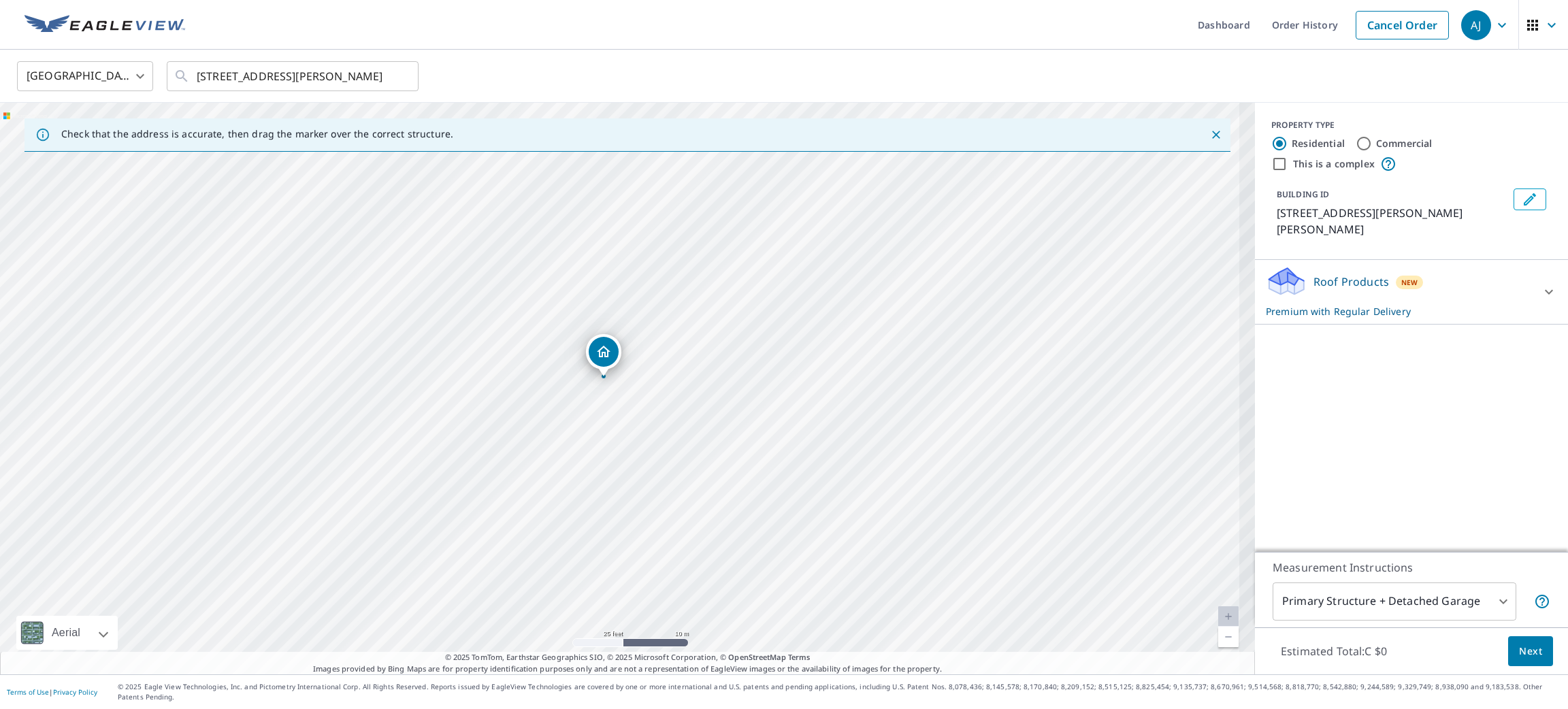
click at [1508, 662] on button "Next" at bounding box center [1530, 651] width 45 height 30
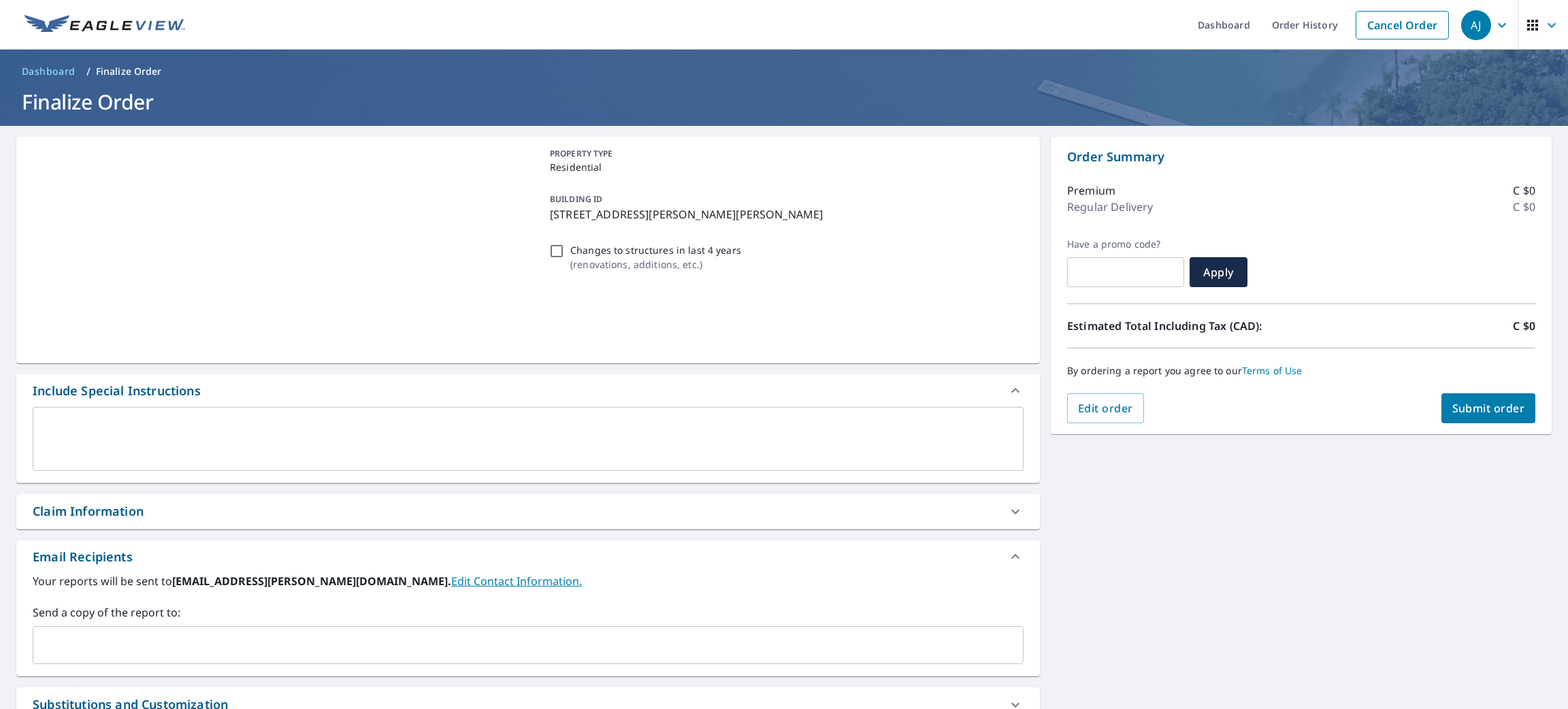
click at [1461, 422] on button "Submit order" at bounding box center [1489, 408] width 95 height 30
checkbox input "true"
